Goal: Task Accomplishment & Management: Use online tool/utility

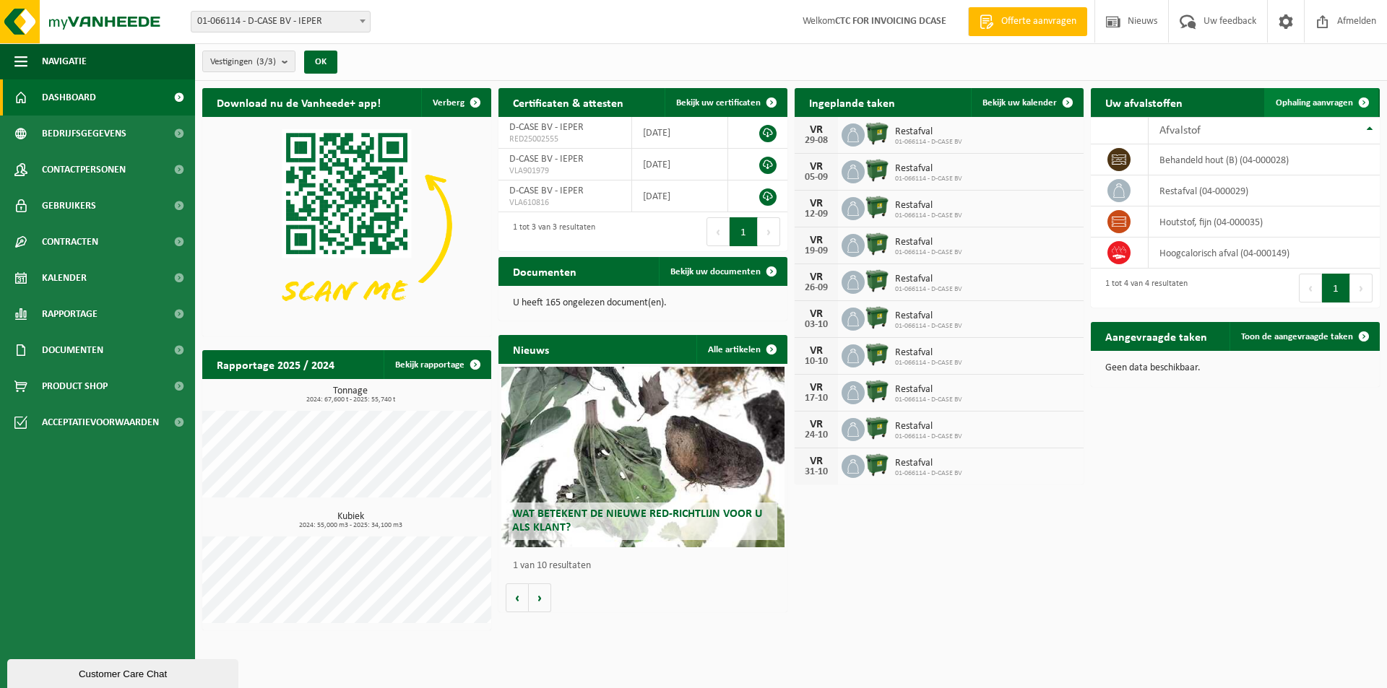
click at [1338, 106] on span "Ophaling aanvragen" at bounding box center [1314, 102] width 77 height 9
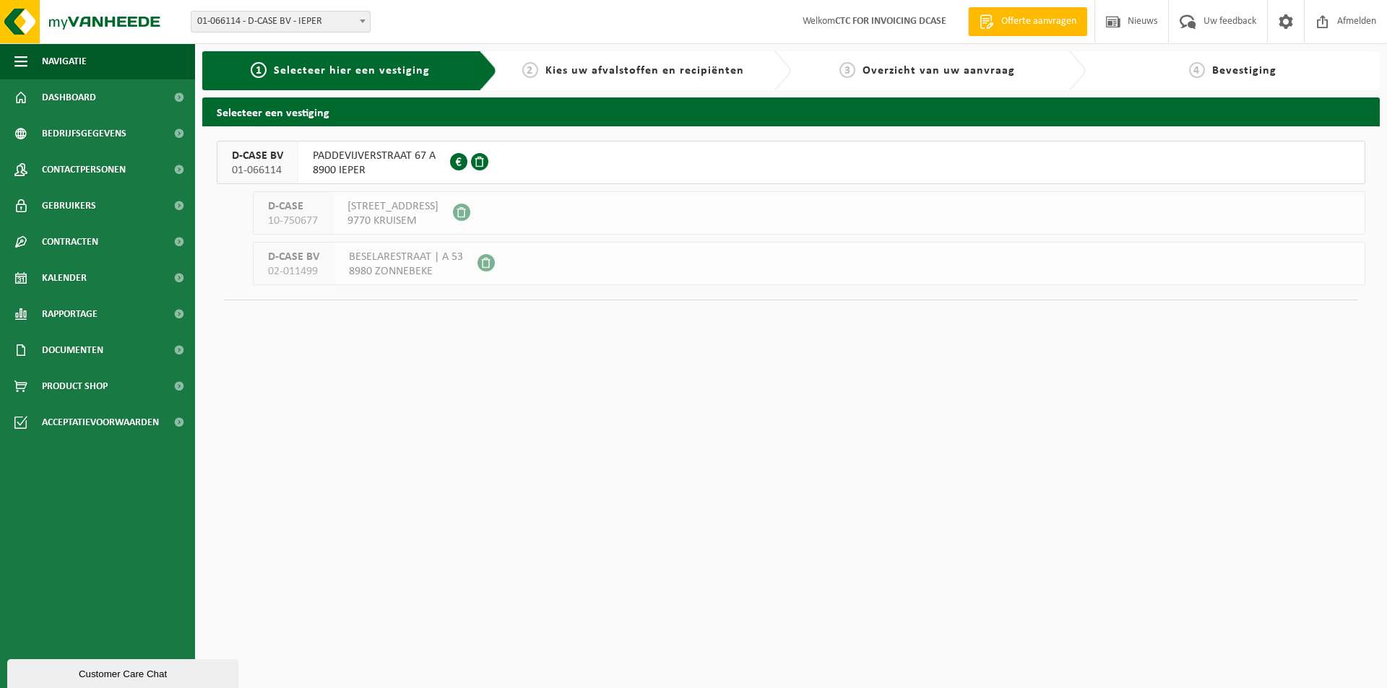
click at [383, 165] on span "8900 IEPER" at bounding box center [374, 170] width 123 height 14
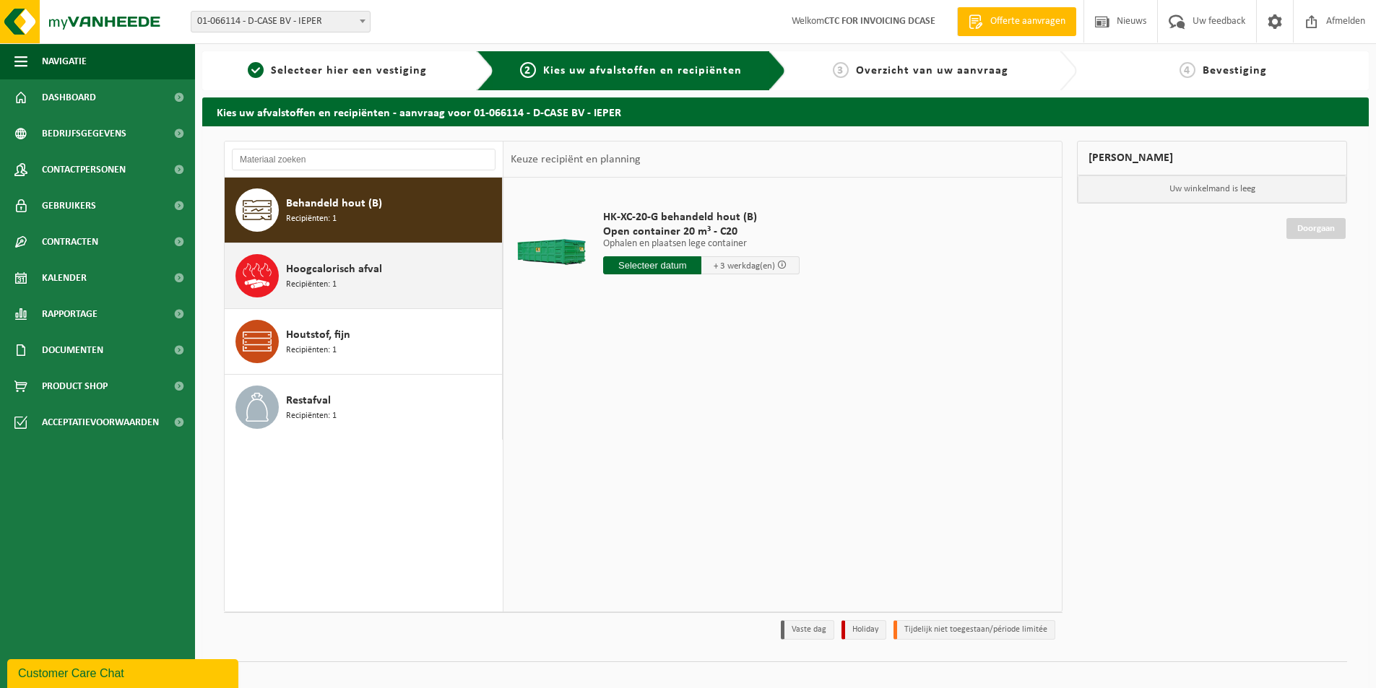
click at [396, 265] on div "Hoogcalorisch afval Recipiënten: 1" at bounding box center [392, 275] width 212 height 43
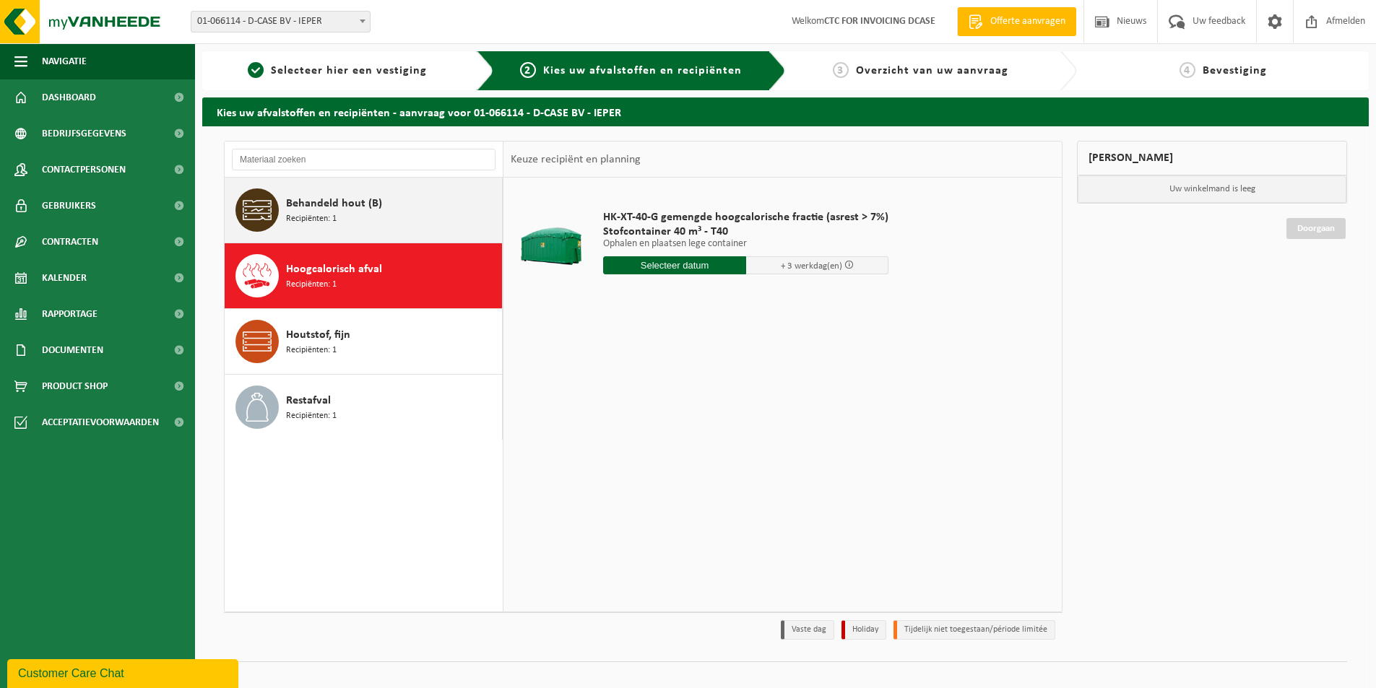
click at [397, 212] on div "Behandeld hout (B) Recipiënten: 1" at bounding box center [392, 210] width 212 height 43
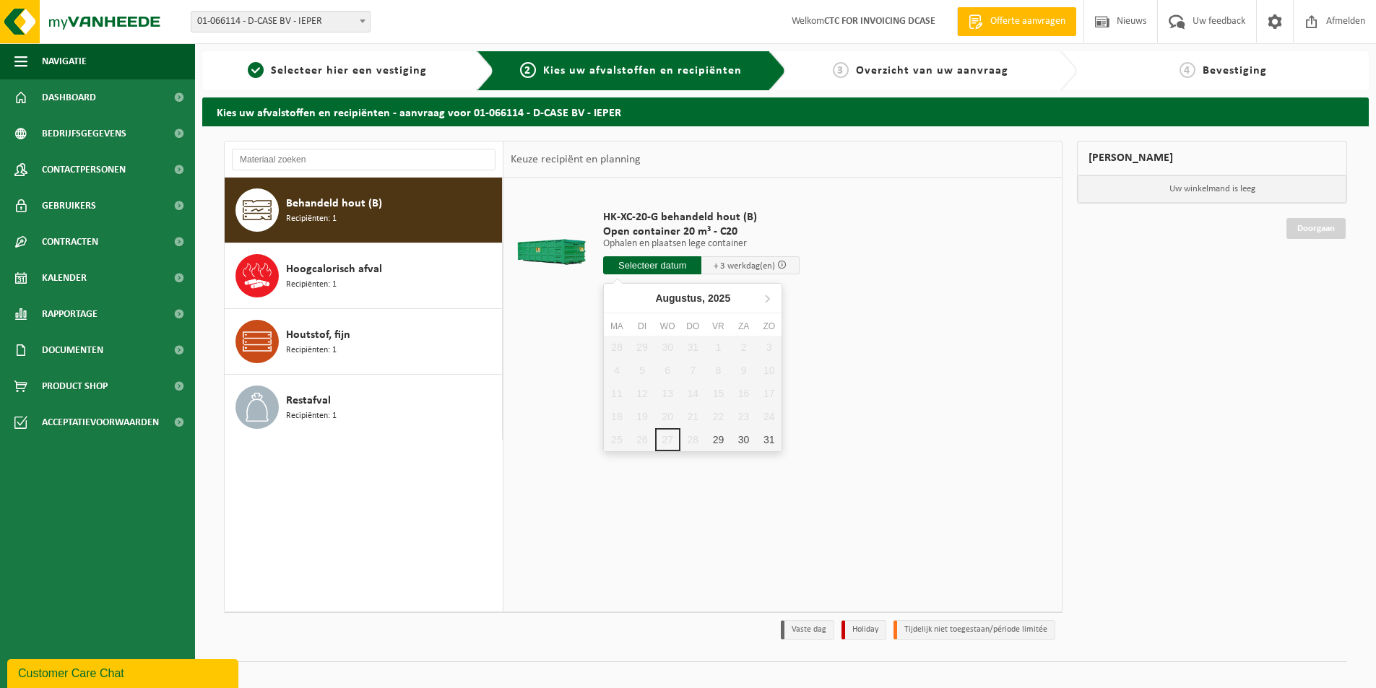
click at [657, 268] on input "text" at bounding box center [652, 265] width 98 height 18
click at [721, 443] on div "29" at bounding box center [718, 439] width 25 height 23
type input "Van 2025-08-29"
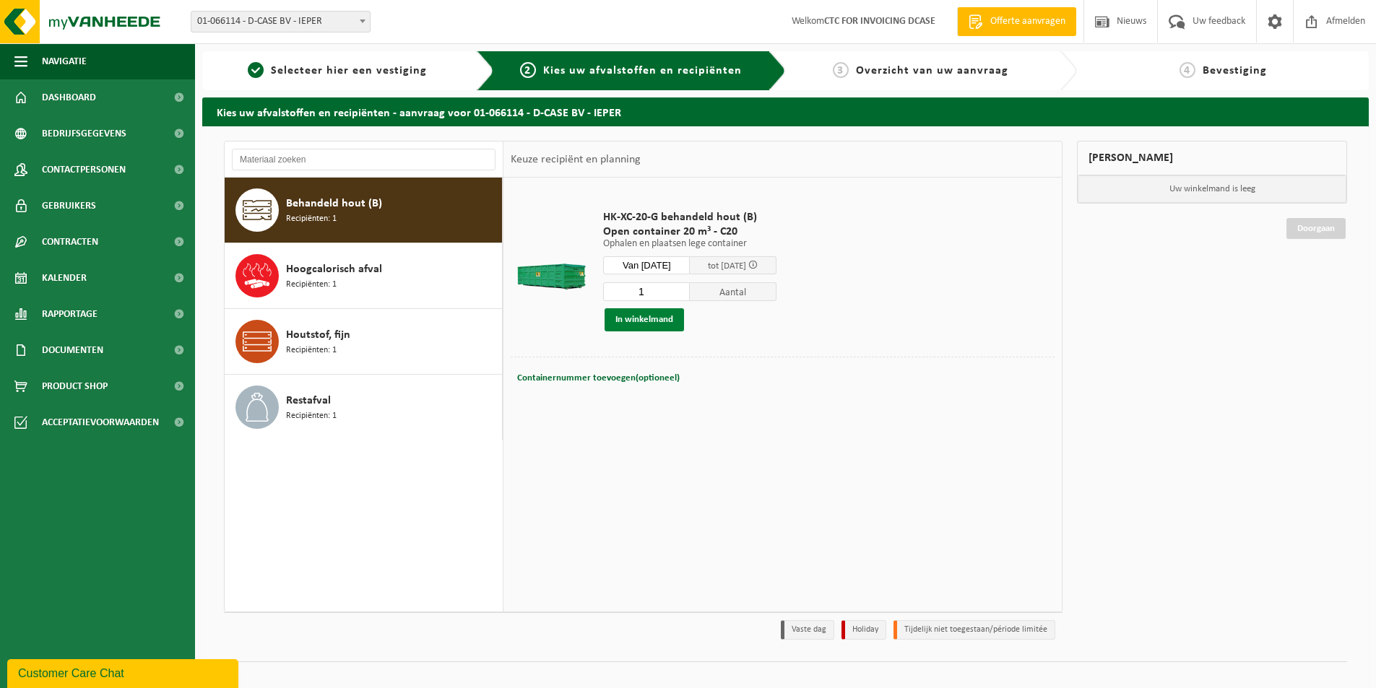
click at [653, 320] on button "In winkelmand" at bounding box center [644, 319] width 79 height 23
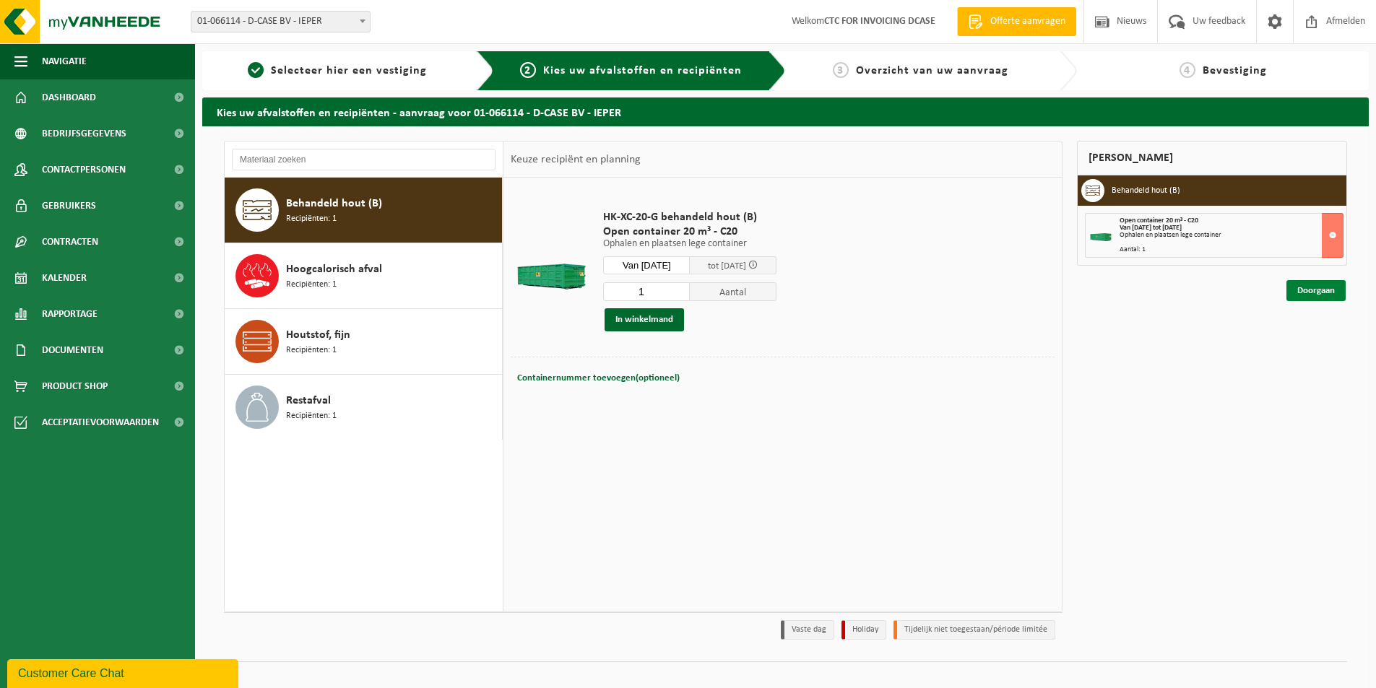
click at [1331, 294] on link "Doorgaan" at bounding box center [1315, 290] width 59 height 21
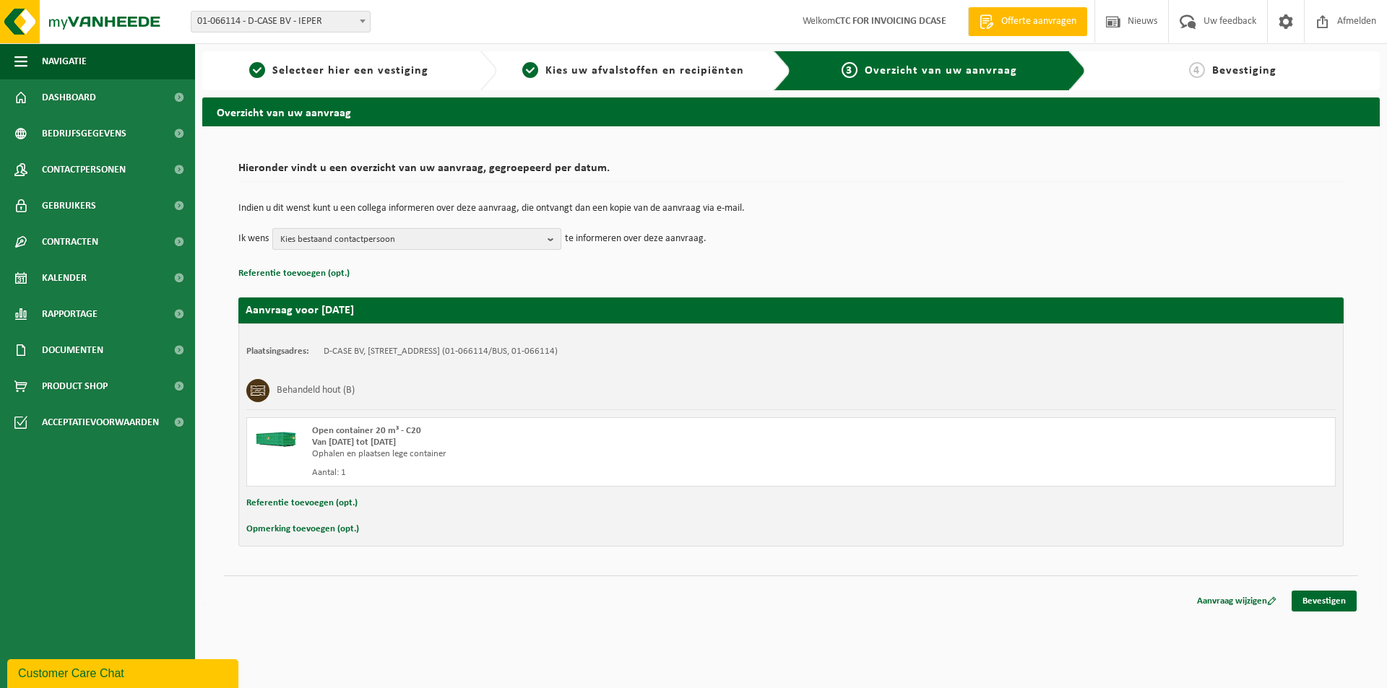
click at [546, 240] on button "Kies bestaand contactpersoon" at bounding box center [416, 239] width 289 height 22
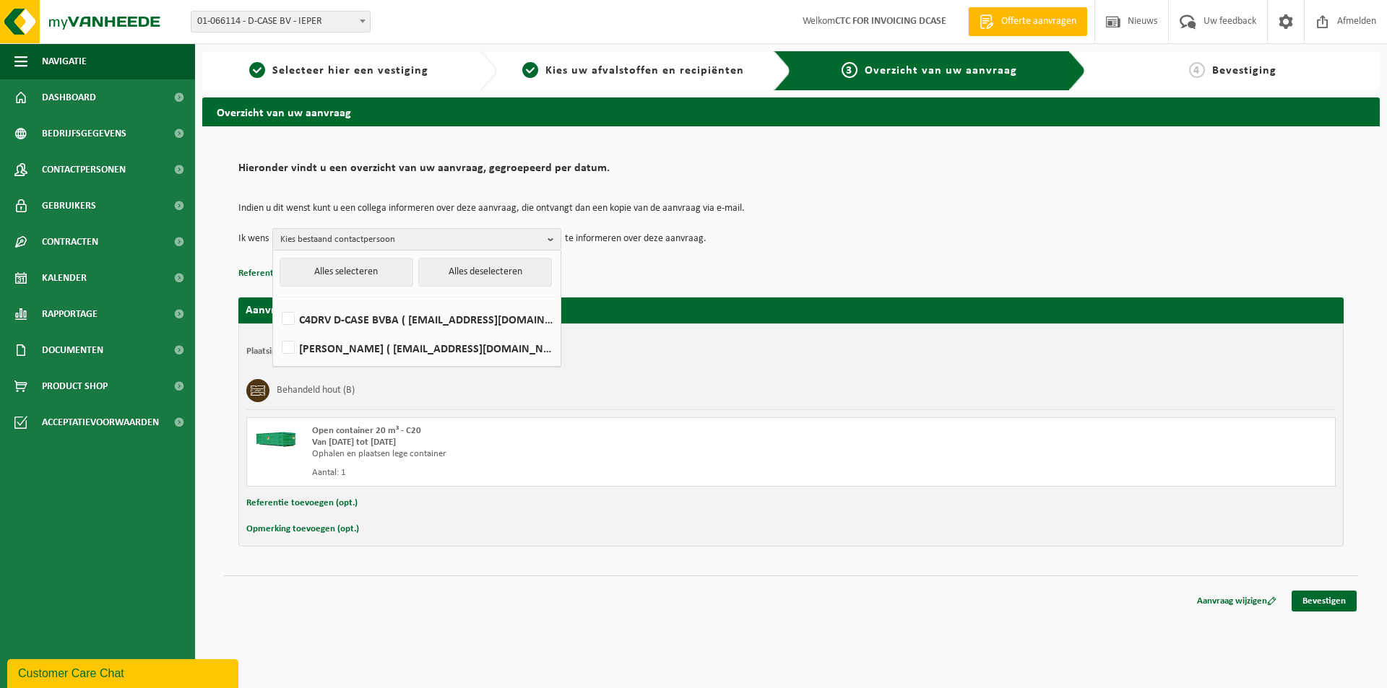
click at [736, 258] on div "Indien u dit wenst kunt u een collega informeren over deze aanvraag, die ontvan…" at bounding box center [790, 226] width 1105 height 75
